Goal: Task Accomplishment & Management: Manage account settings

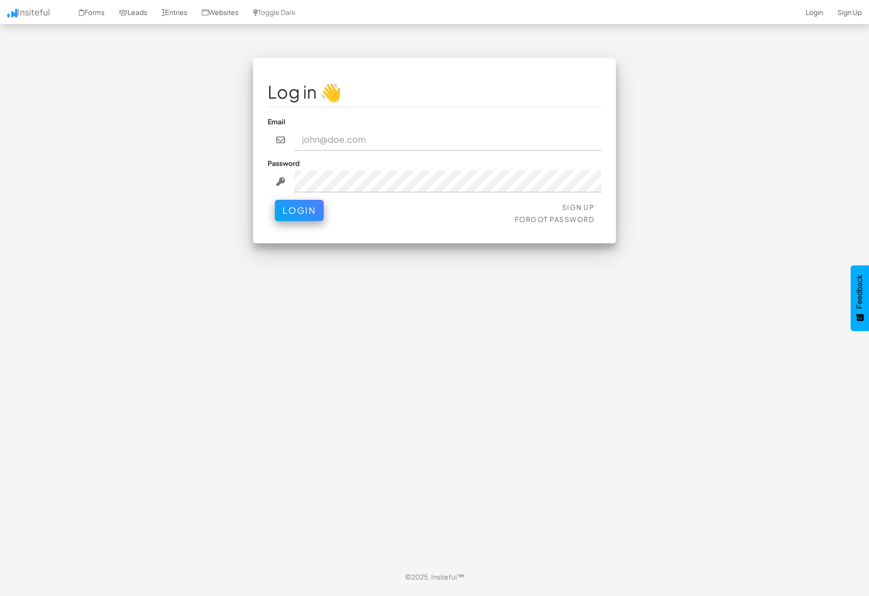
type input "bpontarelli@nordicenergy-us.com"
click at [292, 205] on button "Login" at bounding box center [299, 210] width 49 height 21
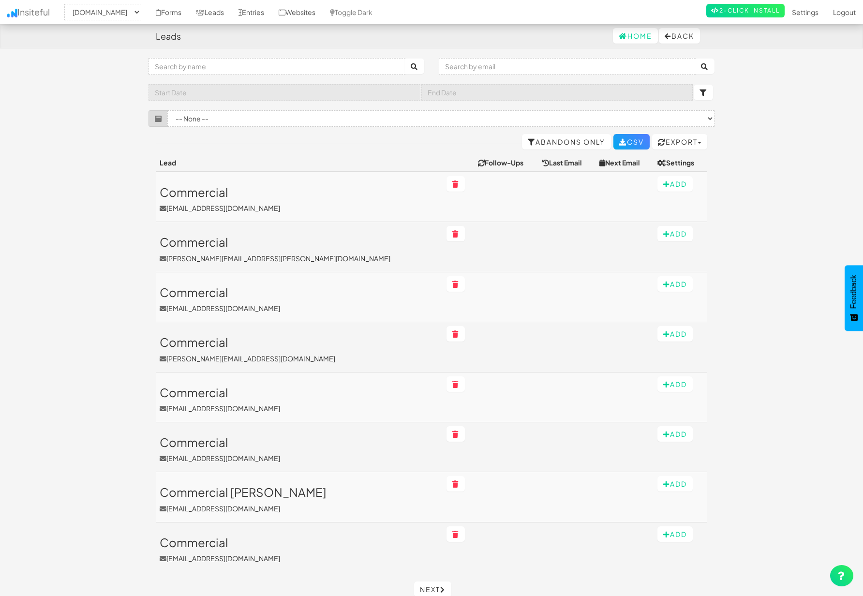
select select "2362"
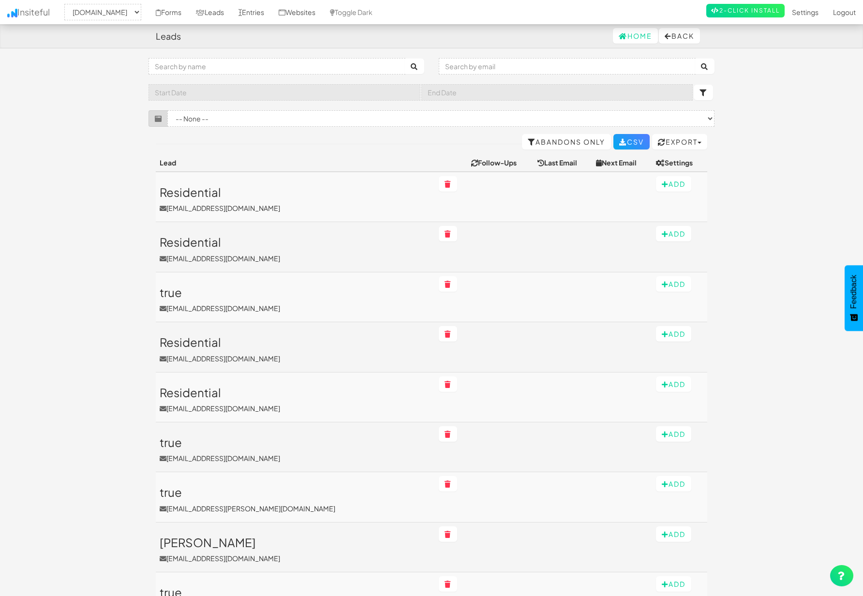
select select "2362"
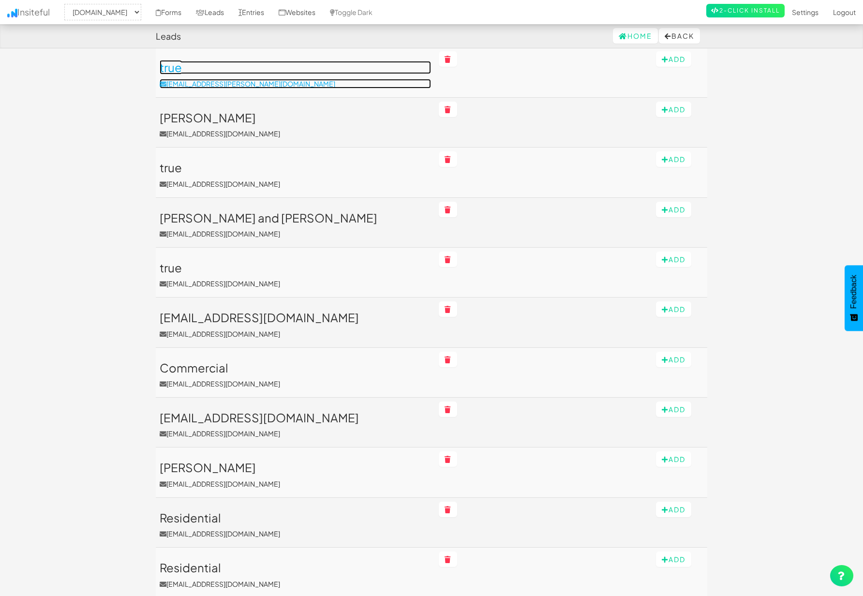
click at [270, 74] on link "true shucreeia.robinson@yahoo.com" at bounding box center [295, 74] width 271 height 27
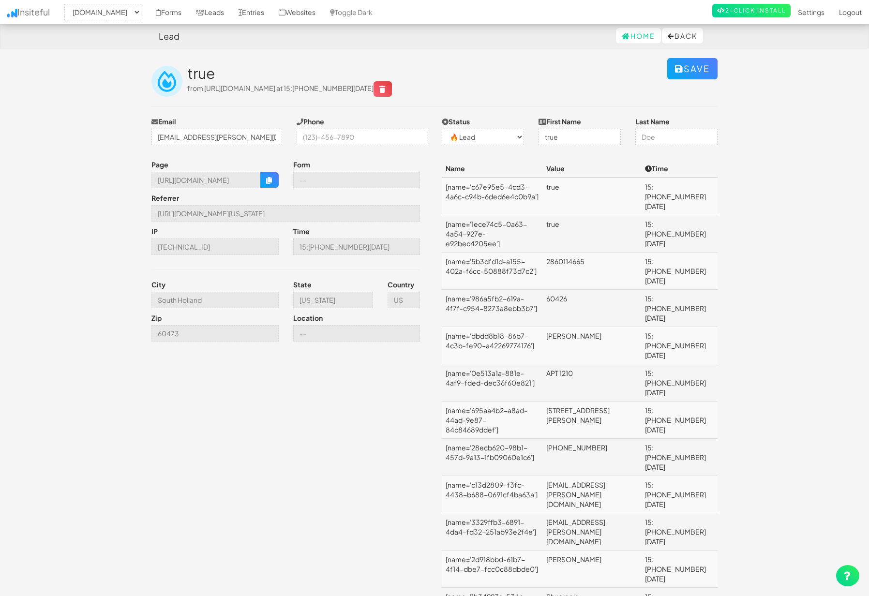
select select "2362"
select select "0"
drag, startPoint x: 493, startPoint y: 191, endPoint x: 517, endPoint y: 198, distance: 24.5
click at [517, 198] on td "[name='c67e95e5-4cd3-4a6c-c94b-6ded6e4c0b9a']" at bounding box center [492, 197] width 101 height 38
drag, startPoint x: 534, startPoint y: 224, endPoint x: 447, endPoint y: 212, distance: 87.9
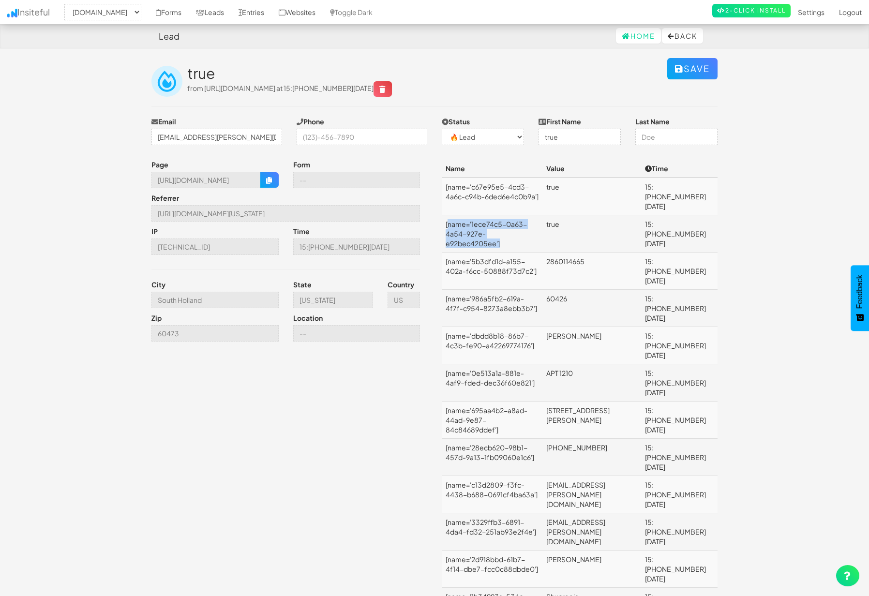
click at [447, 215] on td "[name='1ece74c5-0a63-4a54-927e-e92bec4205ee']" at bounding box center [492, 233] width 101 height 37
click at [231, 13] on link "Leads" at bounding box center [210, 12] width 43 height 24
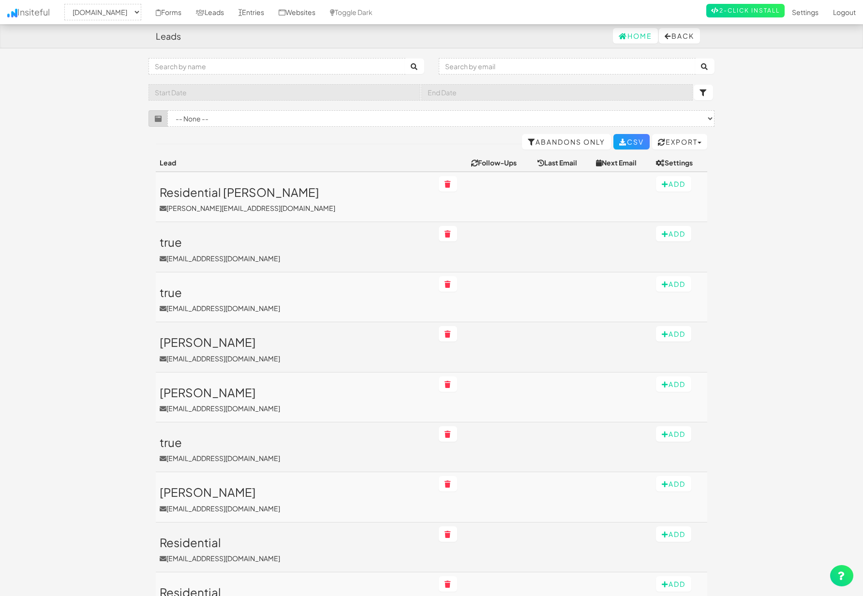
select select "2362"
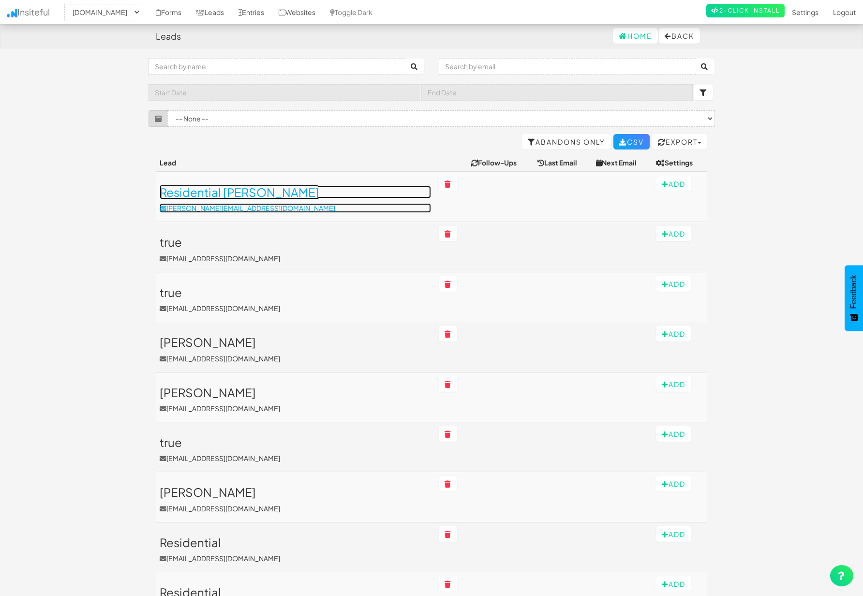
click at [328, 195] on h3 "Residential [PERSON_NAME]" at bounding box center [295, 192] width 271 height 13
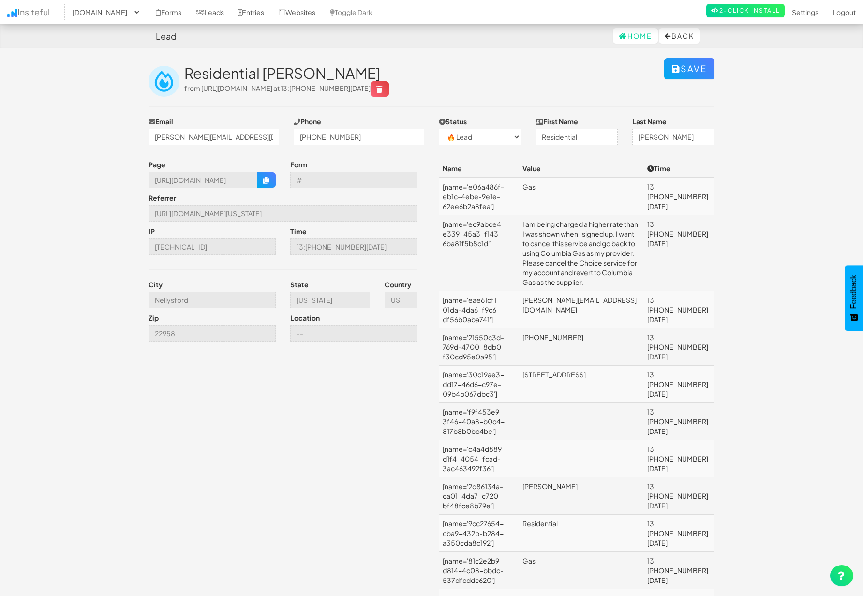
select select "2362"
select select "0"
drag, startPoint x: 177, startPoint y: 214, endPoint x: 436, endPoint y: 214, distance: 258.8
click at [436, 214] on div "Page https://www.nordicenergy-us.com/account-registration/ Form # Referrer http…" at bounding box center [431, 528] width 580 height 737
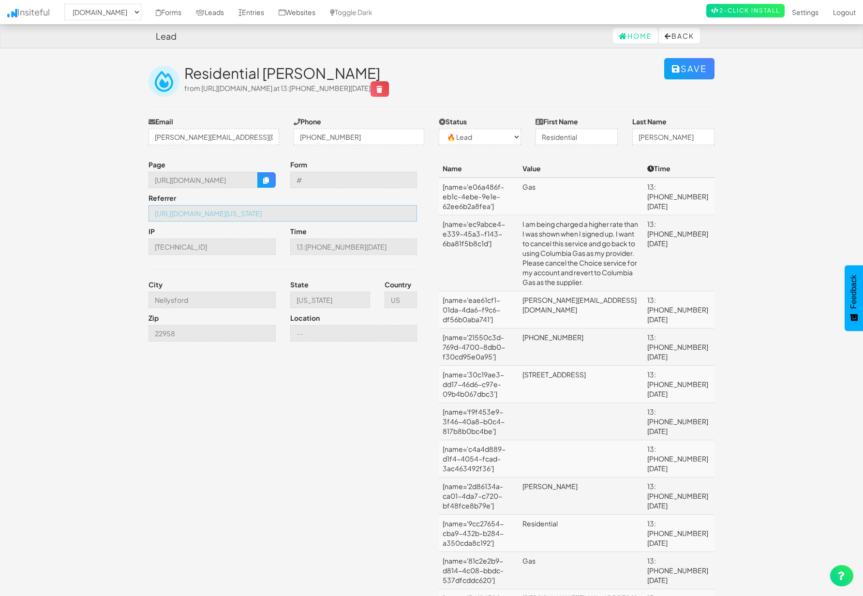
click at [350, 213] on input "https://www.nordicenergy-us.com/get-rates/?customer-type=Residential&state-sele…" at bounding box center [282, 213] width 268 height 16
drag, startPoint x: 346, startPoint y: 213, endPoint x: 137, endPoint y: 218, distance: 209.0
click at [137, 218] on body "Lead Home Back Toggle navigation Insiteful -- None -- www.nordicenergy-us.com F…" at bounding box center [431, 465] width 863 height 930
click at [382, 215] on input "https://www.nordicenergy-us.com/get-rates/?customer-type=Residential&state-sele…" at bounding box center [282, 213] width 268 height 16
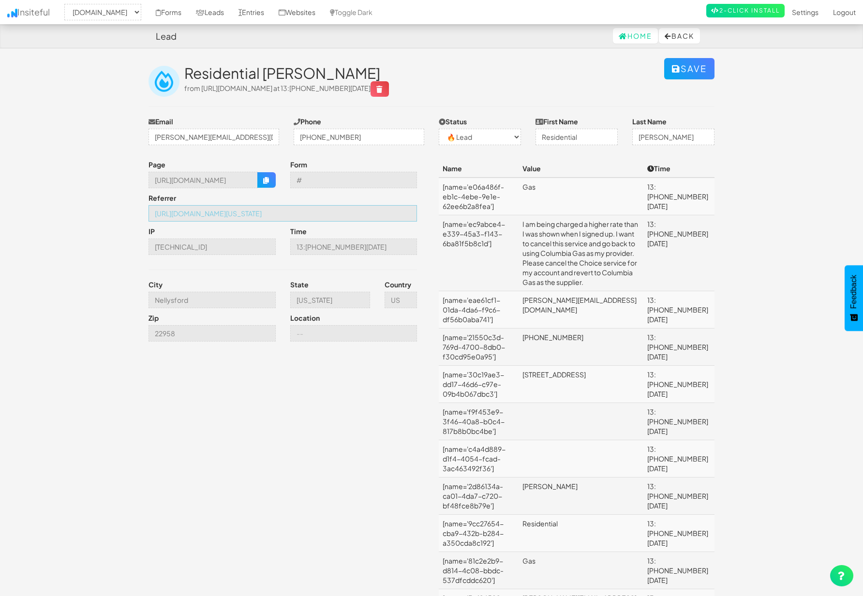
scroll to position [0, 198]
drag, startPoint x: 359, startPoint y: 213, endPoint x: 410, endPoint y: 213, distance: 51.3
click at [410, 213] on input "https://www.nordicenergy-us.com/get-rates/?customer-type=Residential&state-sele…" at bounding box center [282, 213] width 268 height 16
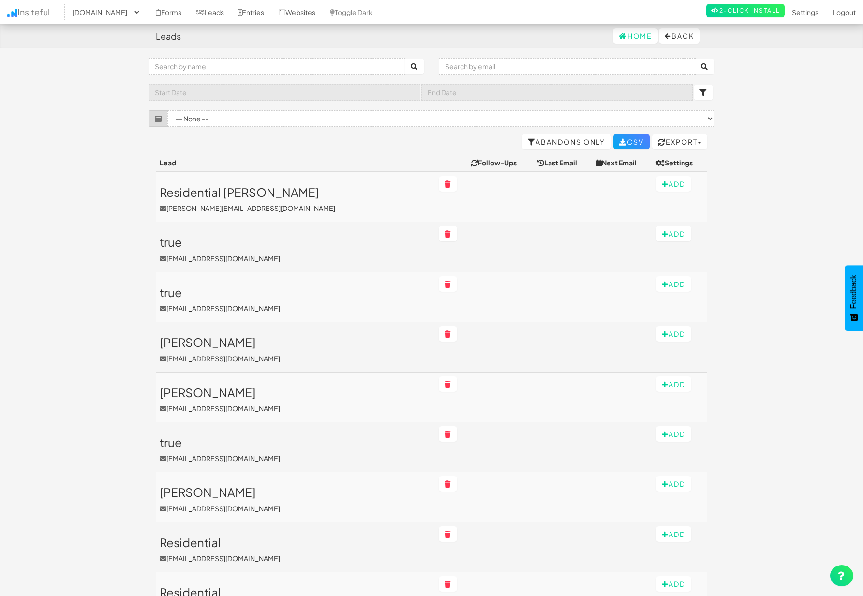
select select "2362"
click at [231, 13] on link "Leads" at bounding box center [210, 12] width 43 height 24
select select "2362"
click at [271, 11] on link "Entries" at bounding box center [251, 12] width 40 height 24
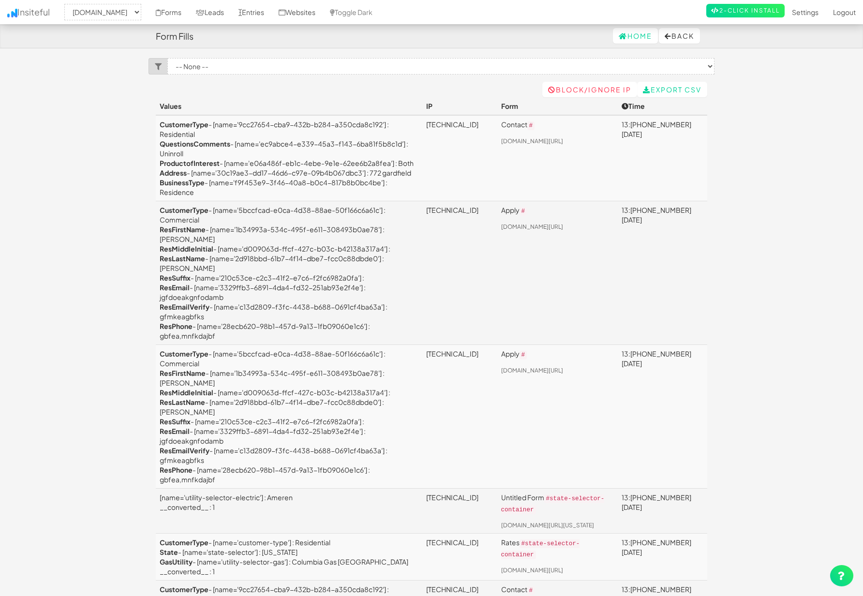
select select "2362"
click at [231, 14] on link "Leads" at bounding box center [210, 12] width 43 height 24
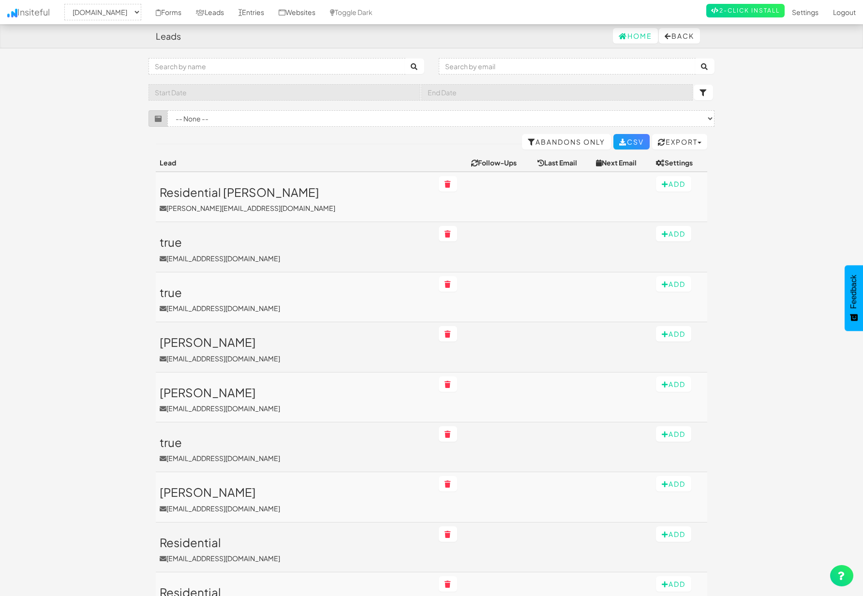
select select "2362"
click at [189, 10] on link "Forms" at bounding box center [168, 12] width 40 height 24
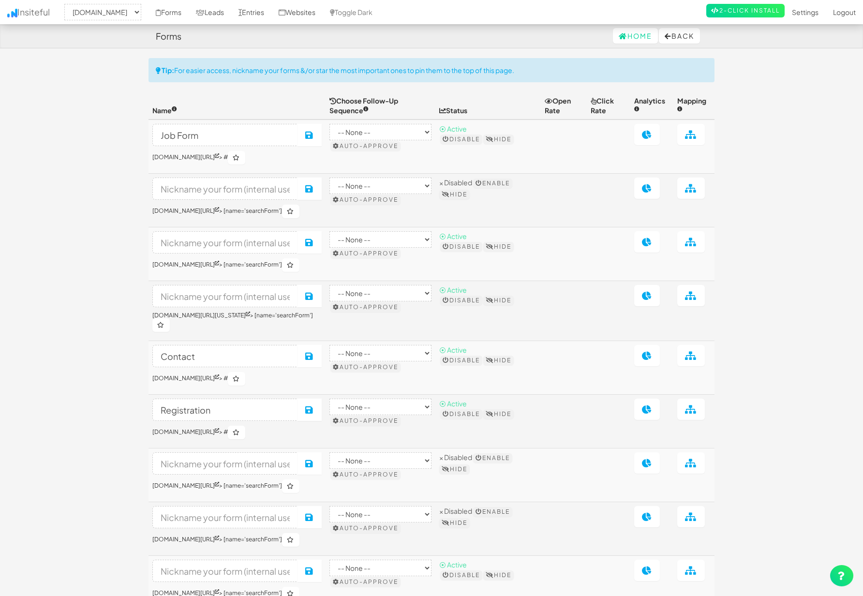
select select "2362"
click at [231, 14] on link "Leads" at bounding box center [210, 12] width 43 height 24
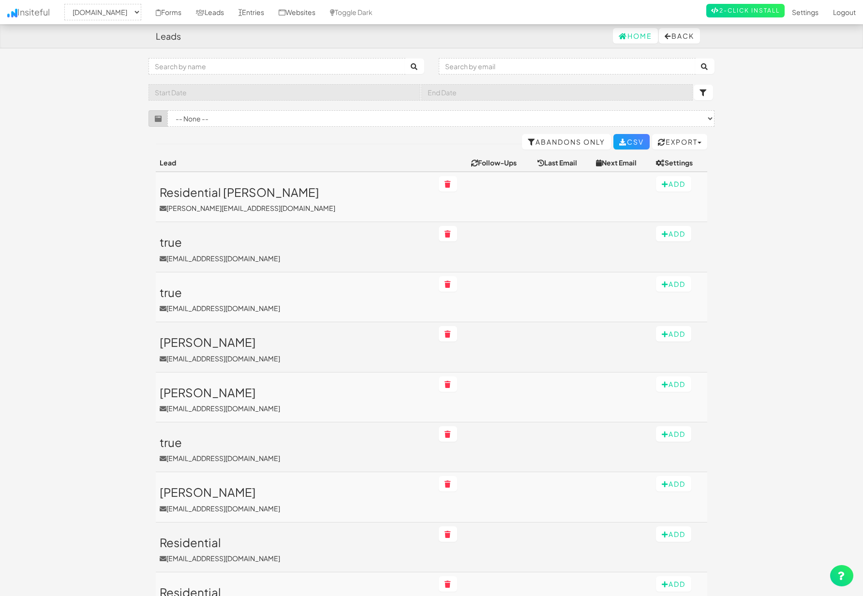
select select "2362"
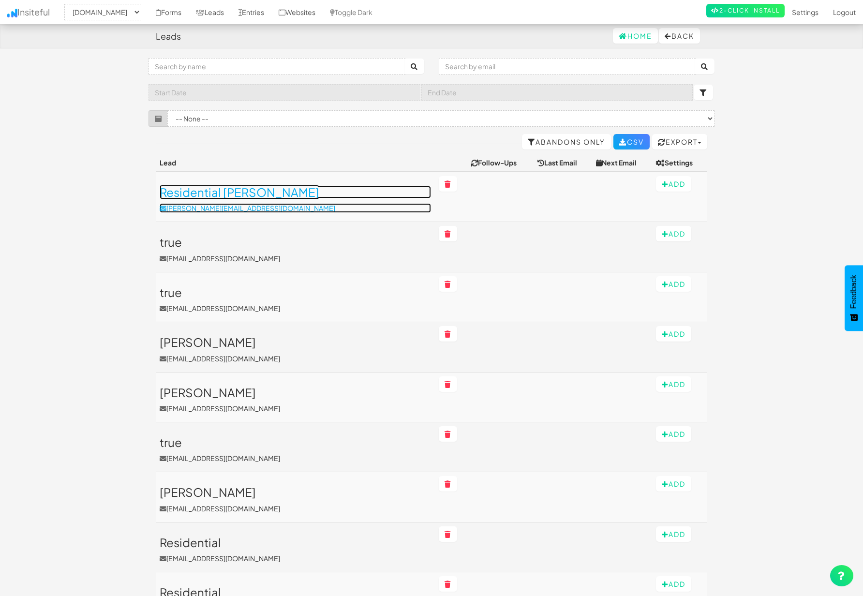
click at [310, 206] on p "robertk@wintergreenresort.com" at bounding box center [295, 208] width 271 height 10
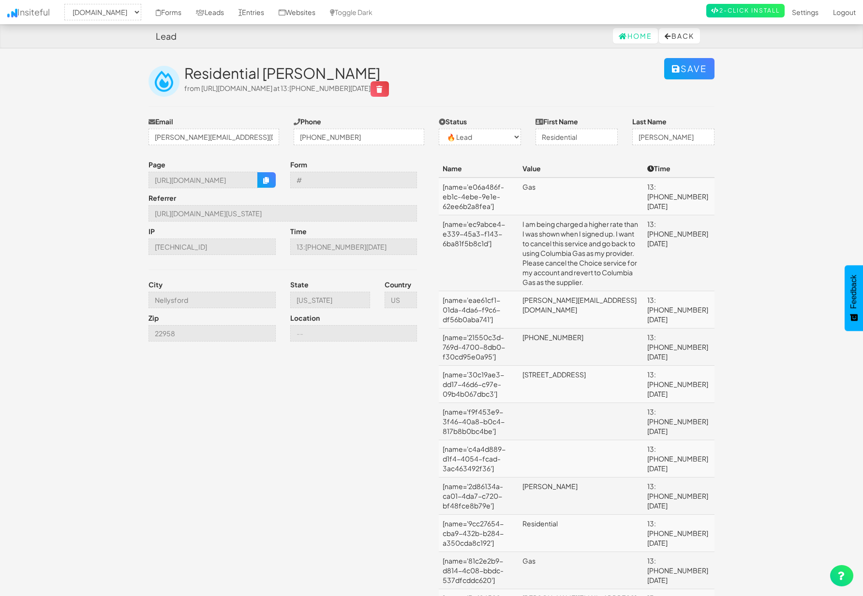
select select "2362"
select select "0"
click at [231, 9] on link "Leads" at bounding box center [210, 12] width 43 height 24
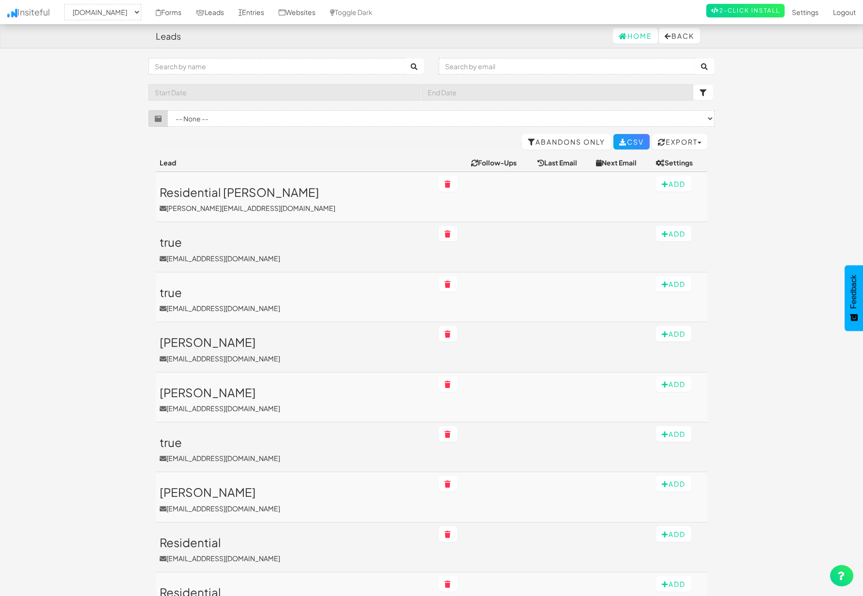
select select "2362"
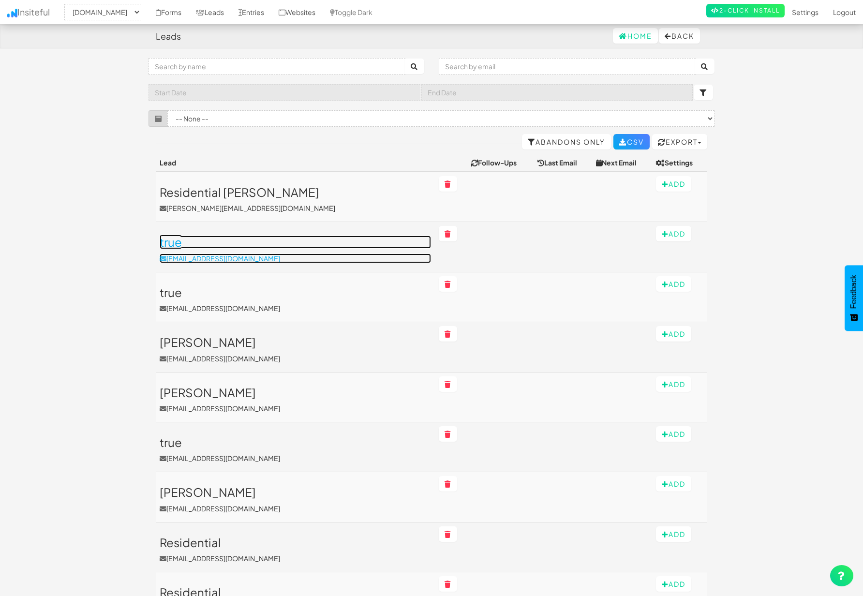
click at [272, 246] on h3 "true" at bounding box center [295, 242] width 271 height 13
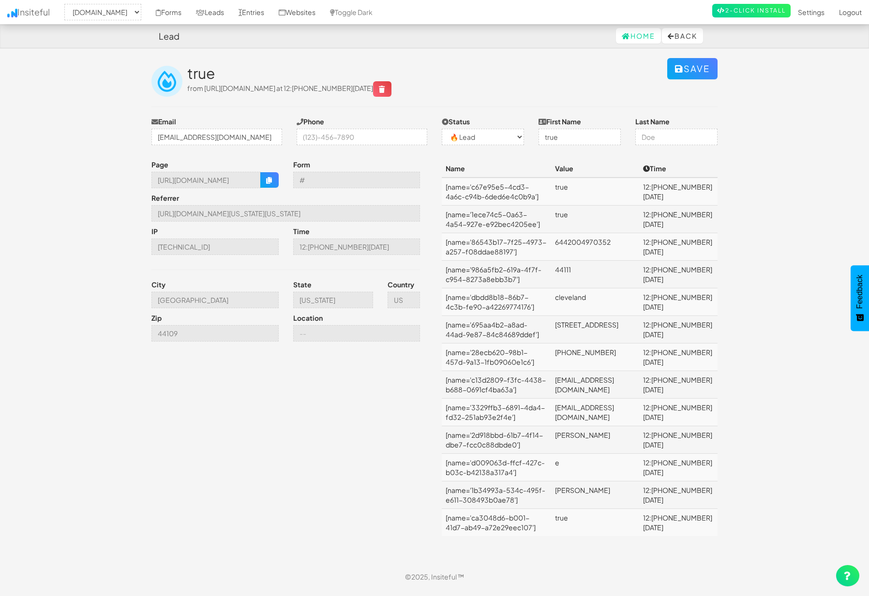
select select "2362"
select select "0"
drag, startPoint x: 625, startPoint y: 494, endPoint x: 607, endPoint y: 494, distance: 17.9
click at [607, 494] on td "alan" at bounding box center [595, 495] width 88 height 28
drag, startPoint x: 639, startPoint y: 435, endPoint x: 604, endPoint y: 439, distance: 36.1
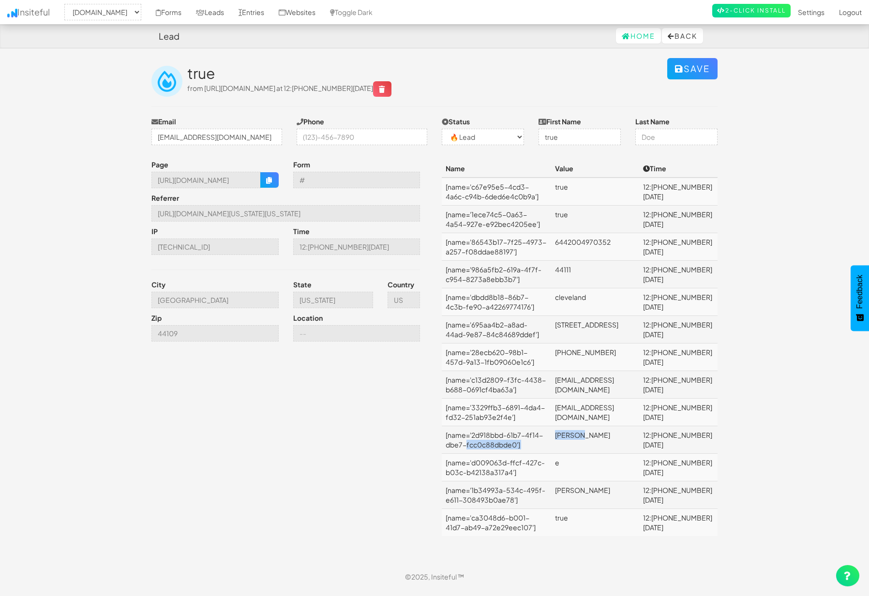
click at [604, 439] on tr "[name='2d918bbd-61b7-4f14-dbe7-fcc0c88dbde0'] DeWerth 12:14 09.10.25" at bounding box center [580, 440] width 276 height 28
drag, startPoint x: 313, startPoint y: 215, endPoint x: 425, endPoint y: 217, distance: 111.3
click at [425, 217] on div "Referrer https://www.nordicenergy-us.com/get-rates/?customer-type=Residential&s…" at bounding box center [285, 209] width 283 height 33
click at [366, 218] on input "https://www.nordicenergy-us.com/get-rates/?customer-type=Residential&state-sele…" at bounding box center [285, 213] width 268 height 16
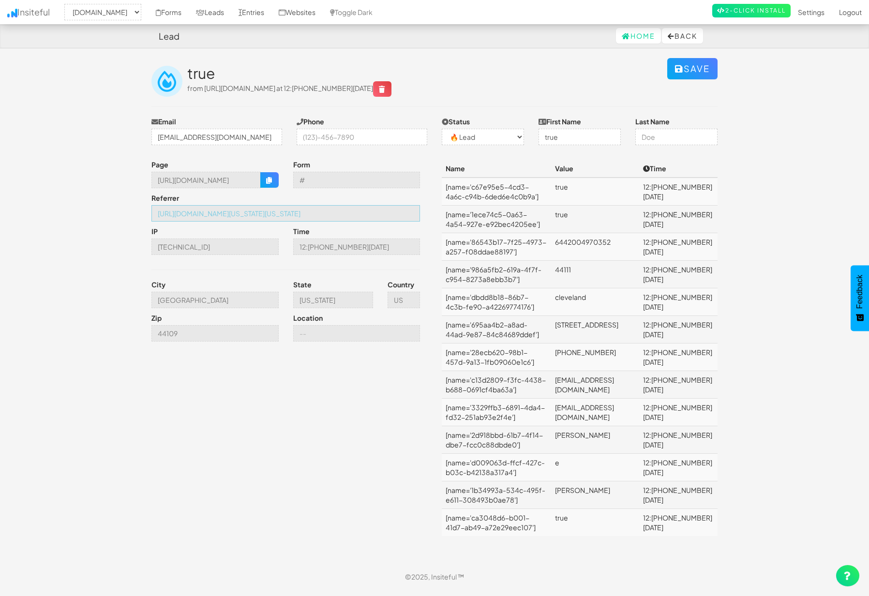
scroll to position [0, 0]
drag, startPoint x: 402, startPoint y: 214, endPoint x: 301, endPoint y: 219, distance: 101.7
click at [257, 218] on input "https://www.nordicenergy-us.com/get-rates/?customer-type=Residential&state-sele…" at bounding box center [285, 213] width 268 height 16
click at [407, 215] on input "https://www.nordicenergy-us.com/get-rates/?customer-type=Residential&state-sele…" at bounding box center [285, 213] width 268 height 16
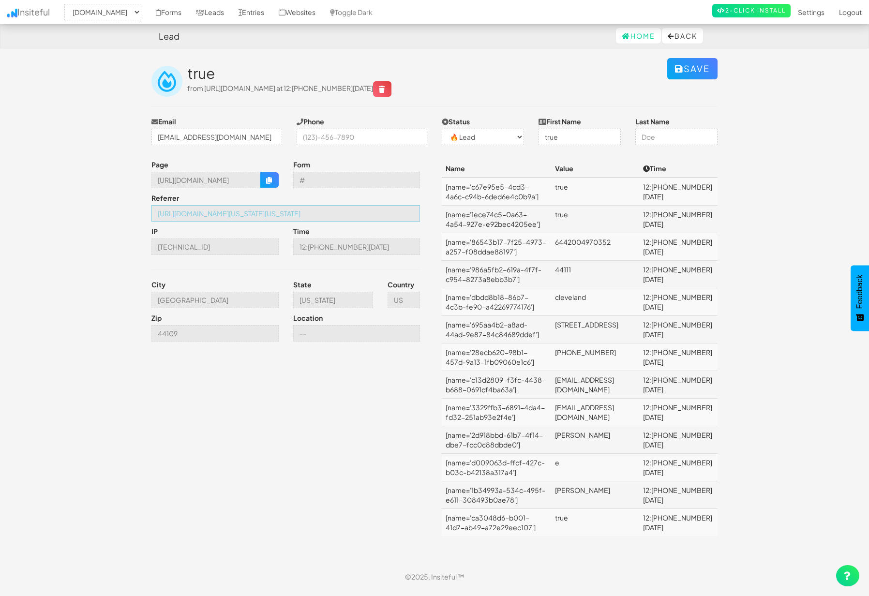
drag, startPoint x: 409, startPoint y: 215, endPoint x: 433, endPoint y: 215, distance: 24.2
click at [433, 215] on div "Page https://www.nordicenergy-us.com/apply/ Form # Referrer https://www.nordice…" at bounding box center [289, 253] width 290 height 187
click at [231, 12] on link "Leads" at bounding box center [210, 12] width 43 height 24
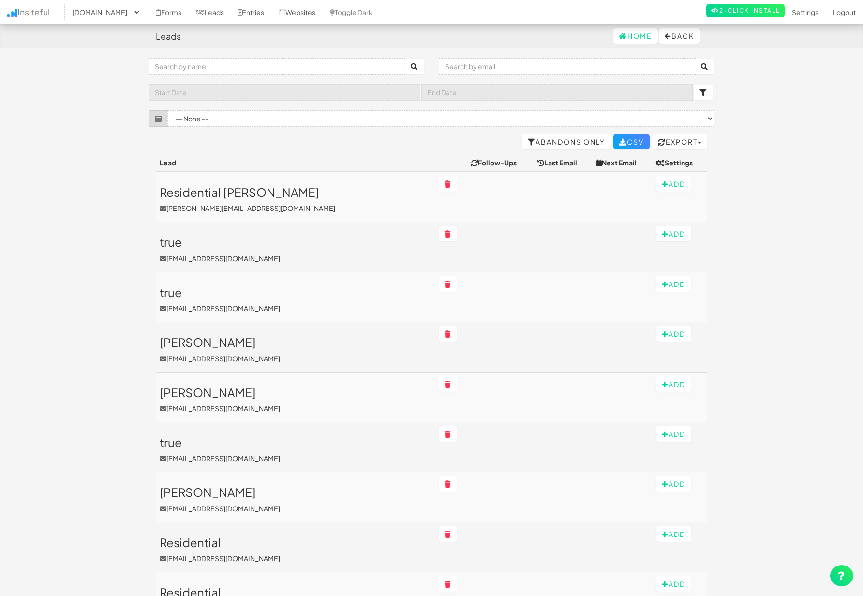
select select "2362"
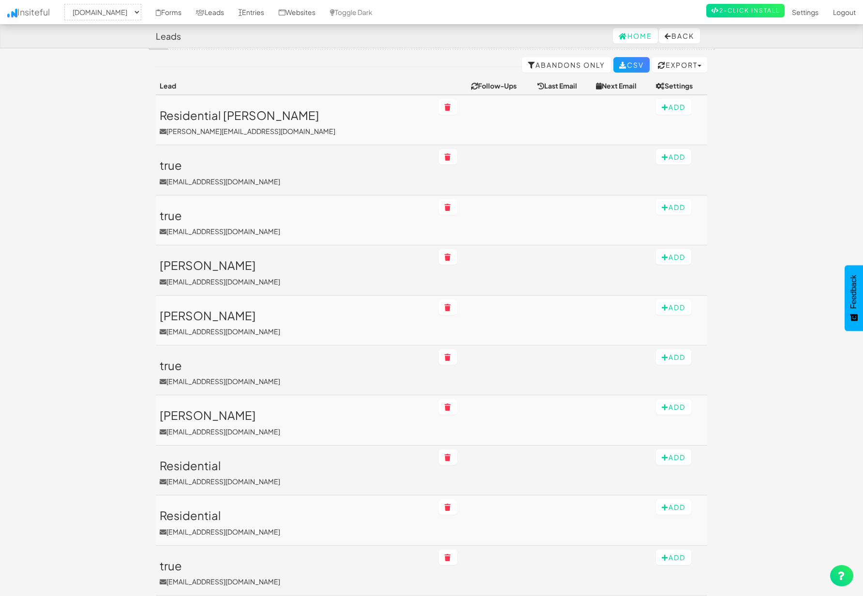
scroll to position [99, 0]
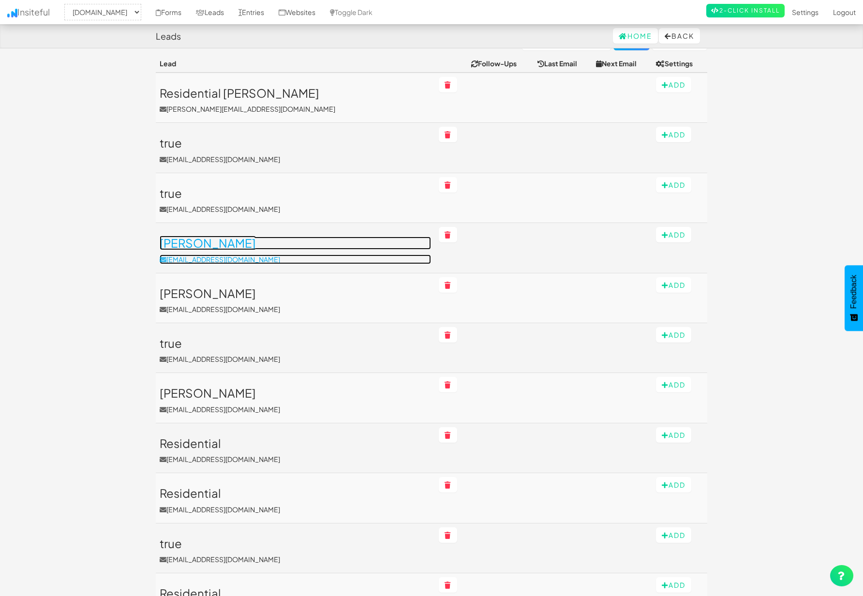
click at [287, 248] on h3 "[PERSON_NAME]" at bounding box center [295, 243] width 271 height 13
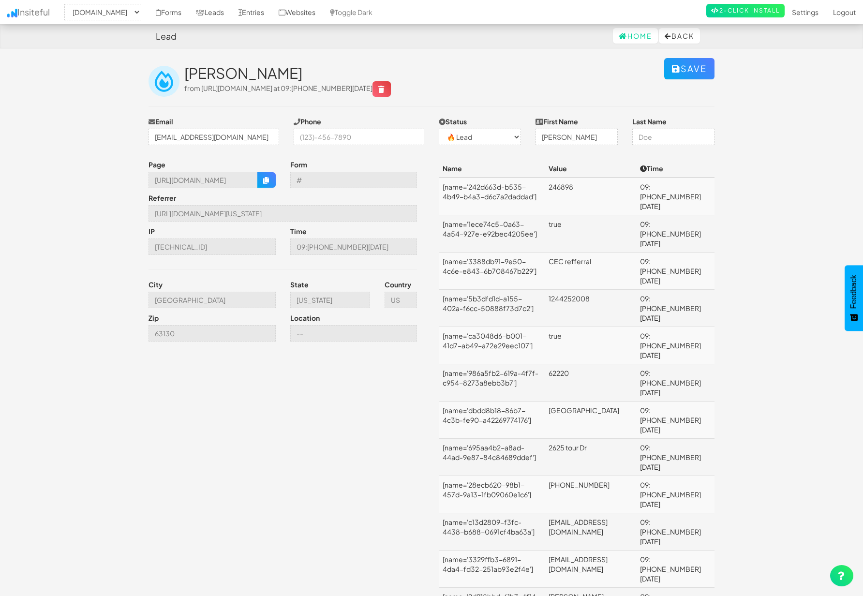
select select "2362"
select select "0"
click at [231, 15] on link "Leads" at bounding box center [210, 12] width 43 height 24
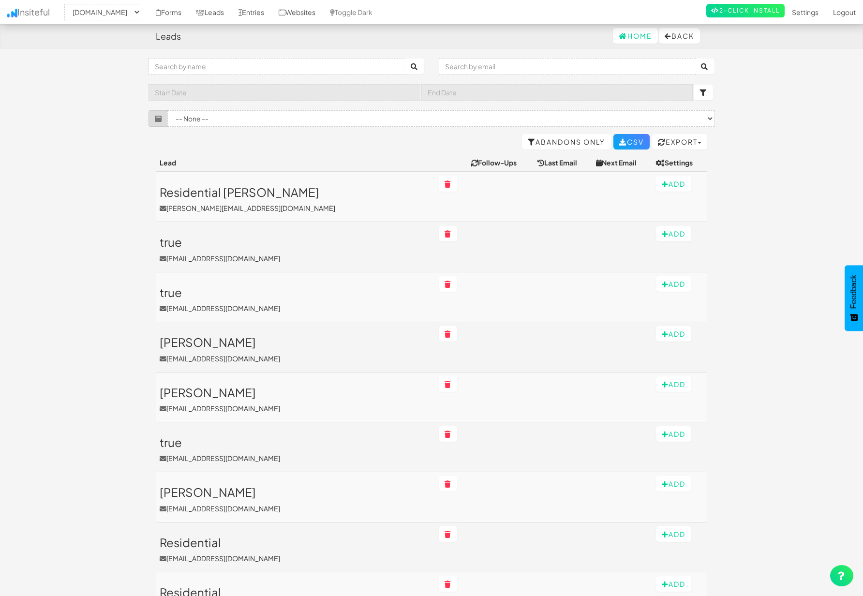
select select "2362"
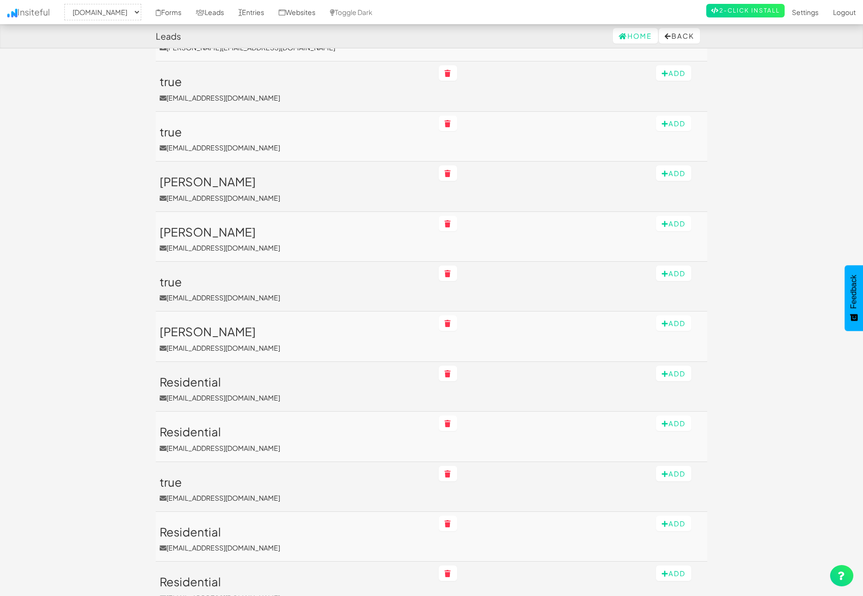
scroll to position [177, 0]
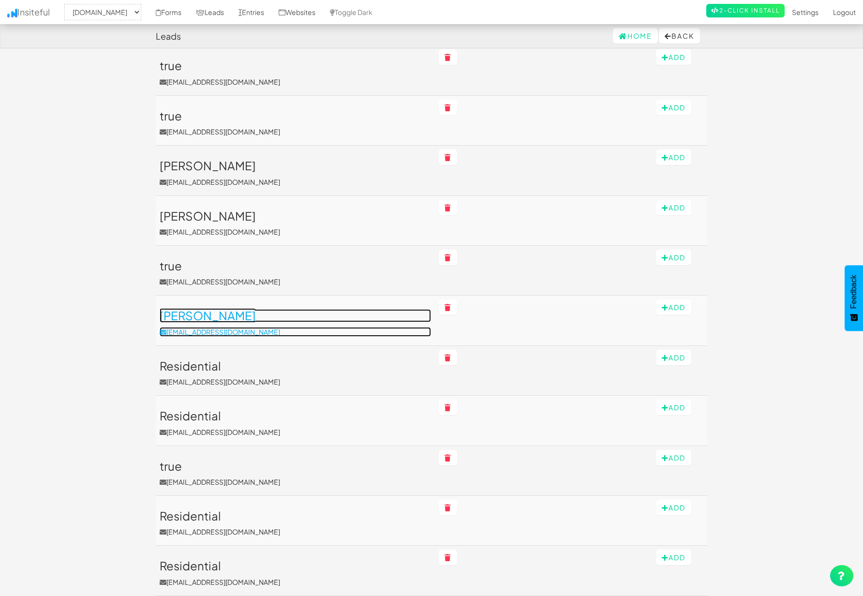
click at [279, 326] on link "Kevin kevinrainwater@gmail.com" at bounding box center [295, 322] width 271 height 27
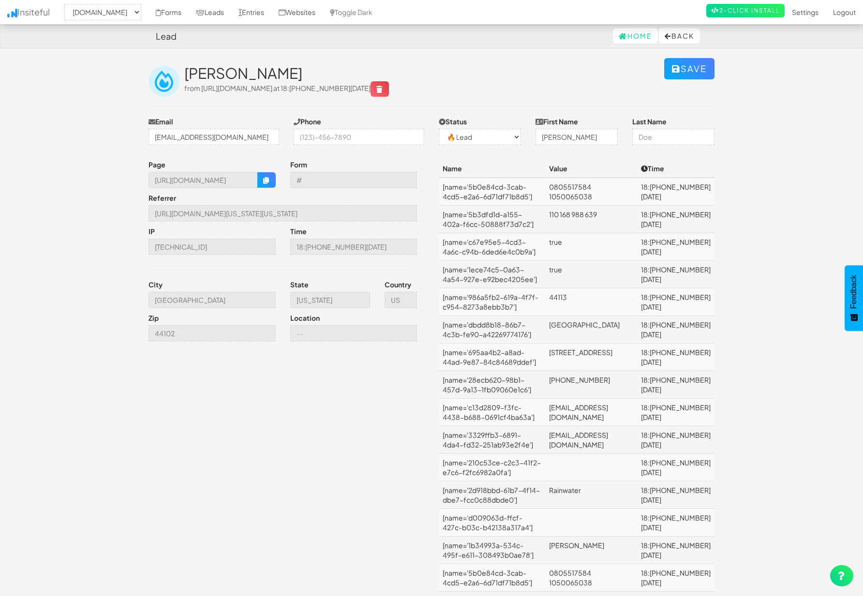
select select "2362"
select select "0"
click at [323, 212] on input "[URL][DOMAIN_NAME][US_STATE][US_STATE]" at bounding box center [282, 213] width 268 height 16
click at [273, 212] on input "[URL][DOMAIN_NAME][US_STATE][US_STATE]" at bounding box center [282, 213] width 268 height 16
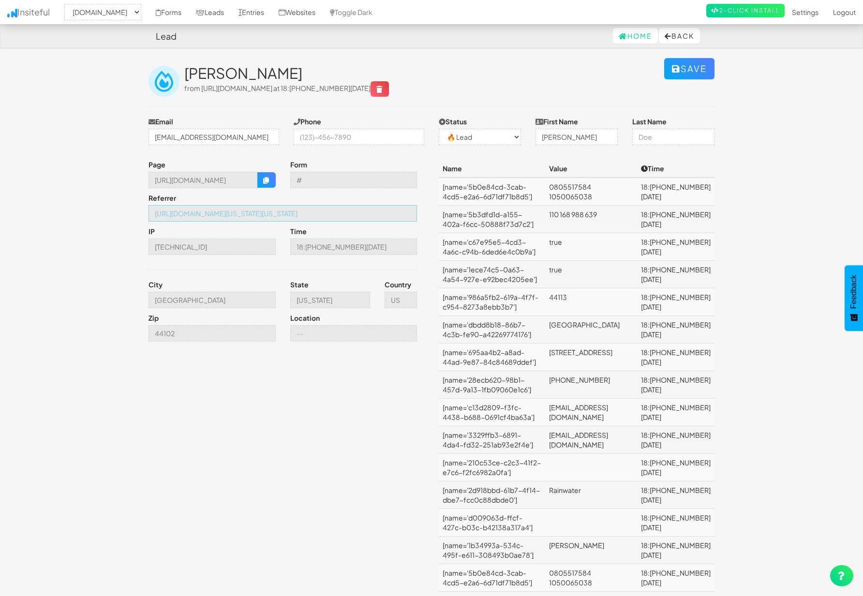
drag, startPoint x: 353, startPoint y: 213, endPoint x: 426, endPoint y: 213, distance: 73.0
click at [426, 213] on div "Page [URL][DOMAIN_NAME] Form # Referrer [URL][DOMAIN_NAME][US_STATE][US_STATE] …" at bounding box center [286, 253] width 290 height 187
drag, startPoint x: 371, startPoint y: 212, endPoint x: 356, endPoint y: 214, distance: 15.1
click at [371, 213] on input "[URL][DOMAIN_NAME][US_STATE][US_STATE]" at bounding box center [282, 213] width 268 height 16
click at [361, 214] on input "[URL][DOMAIN_NAME][US_STATE][US_STATE]" at bounding box center [282, 213] width 268 height 16
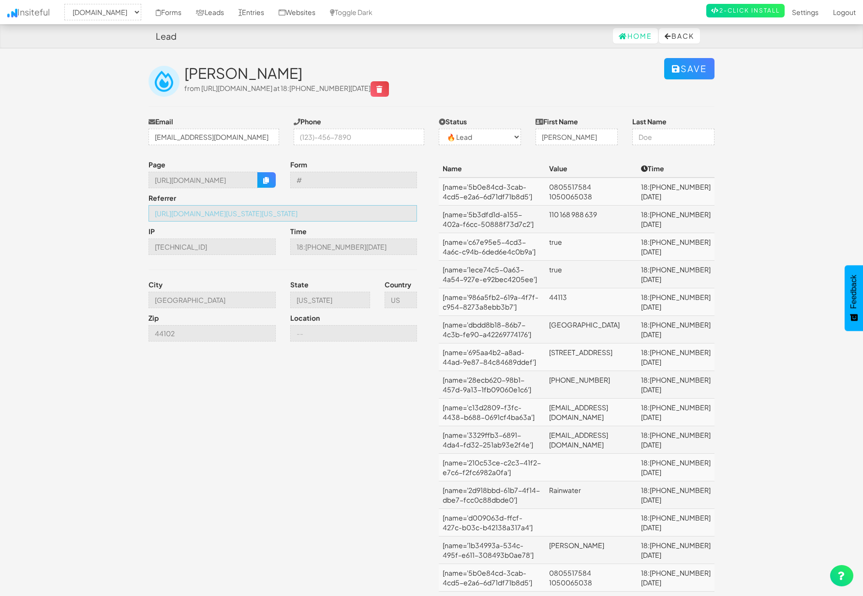
scroll to position [0, 0]
drag, startPoint x: 370, startPoint y: 215, endPoint x: 132, endPoint y: 217, distance: 238.0
click at [277, 209] on input "https://www.nordicenergy-us.com/get-rates/?customer-type=Residential&state-sele…" at bounding box center [282, 213] width 268 height 16
click at [268, 215] on input "https://www.nordicenergy-us.com/get-rates/?customer-type=Residential&state-sele…" at bounding box center [282, 213] width 268 height 16
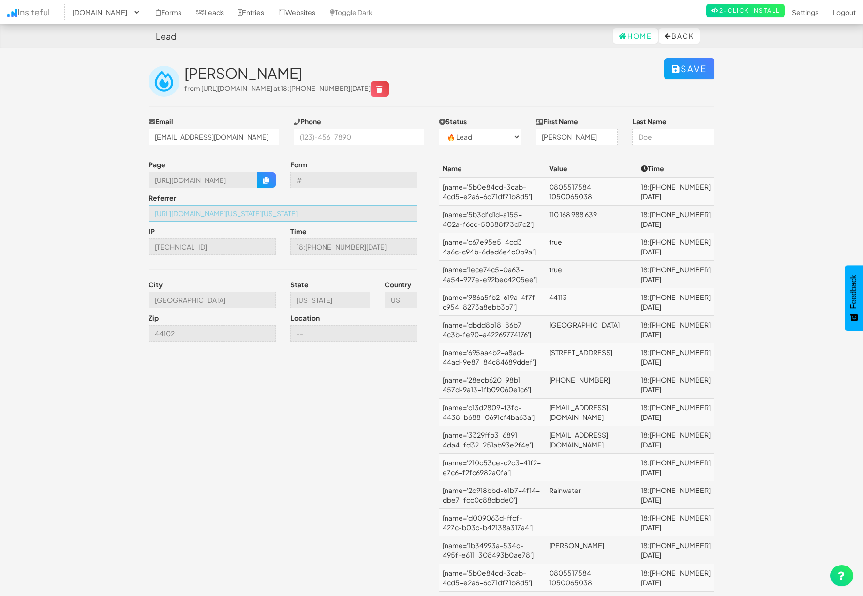
drag, startPoint x: 269, startPoint y: 214, endPoint x: 311, endPoint y: 215, distance: 41.6
click at [311, 215] on input "https://www.nordicenergy-us.com/get-rates/?customer-type=Residential&state-sele…" at bounding box center [282, 213] width 268 height 16
drag, startPoint x: 201, startPoint y: 211, endPoint x: 321, endPoint y: 214, distance: 120.0
click at [321, 214] on input "https://www.nordicenergy-us.com/get-rates/?customer-type=Residential&state-sele…" at bounding box center [282, 213] width 268 height 16
click at [289, 215] on input "https://www.nordicenergy-us.com/get-rates/?customer-type=Residential&state-sele…" at bounding box center [282, 213] width 268 height 16
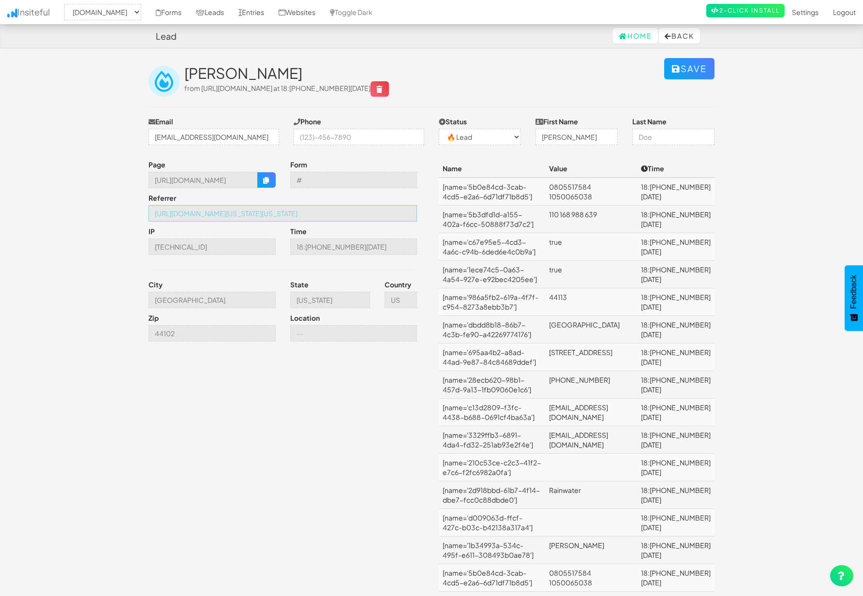
drag, startPoint x: 273, startPoint y: 214, endPoint x: 303, endPoint y: 214, distance: 30.0
click at [303, 214] on input "https://www.nordicenergy-us.com/get-rates/?customer-type=Residential&state-sele…" at bounding box center [282, 213] width 268 height 16
drag, startPoint x: 370, startPoint y: 212, endPoint x: 435, endPoint y: 212, distance: 64.3
click at [231, 11] on link "Leads" at bounding box center [210, 12] width 43 height 24
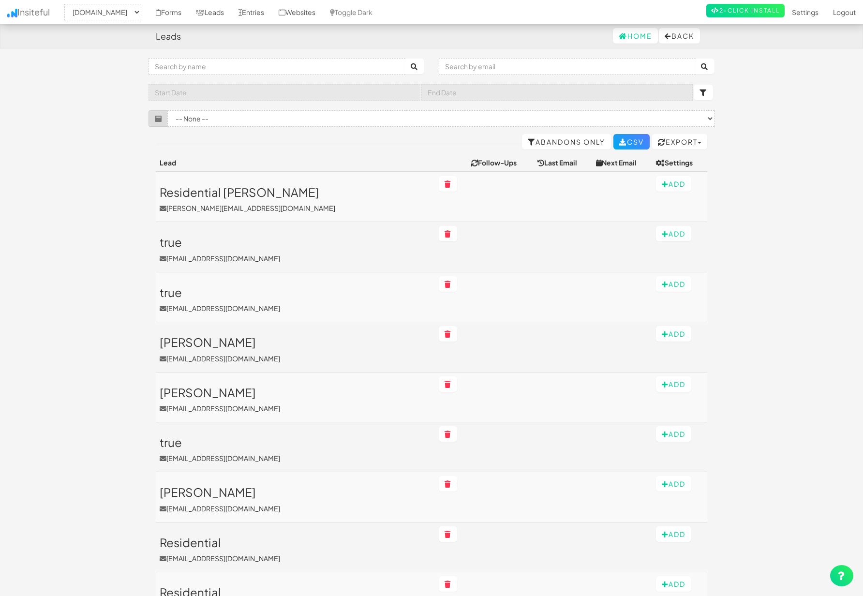
select select "2362"
click at [189, 11] on link "Forms" at bounding box center [168, 12] width 40 height 24
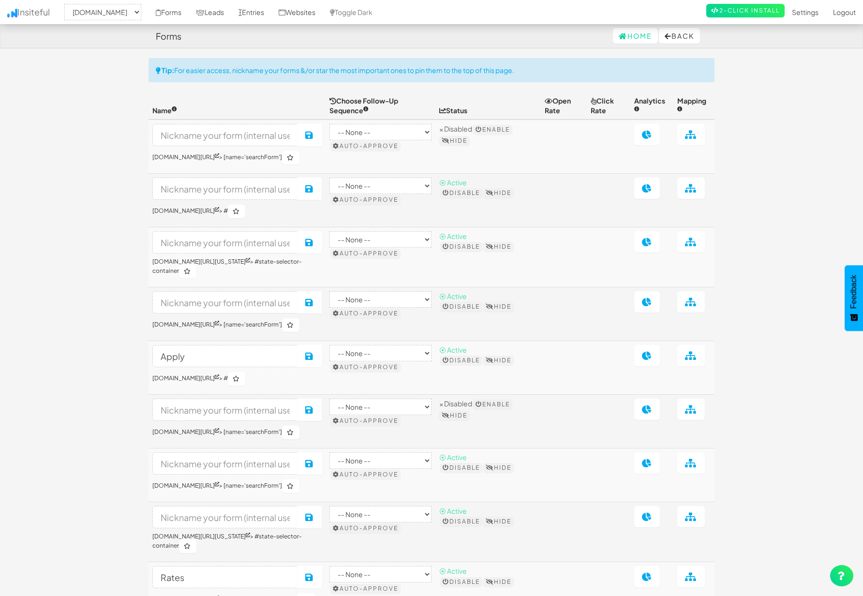
select select "2362"
